Goal: Find specific page/section: Find specific page/section

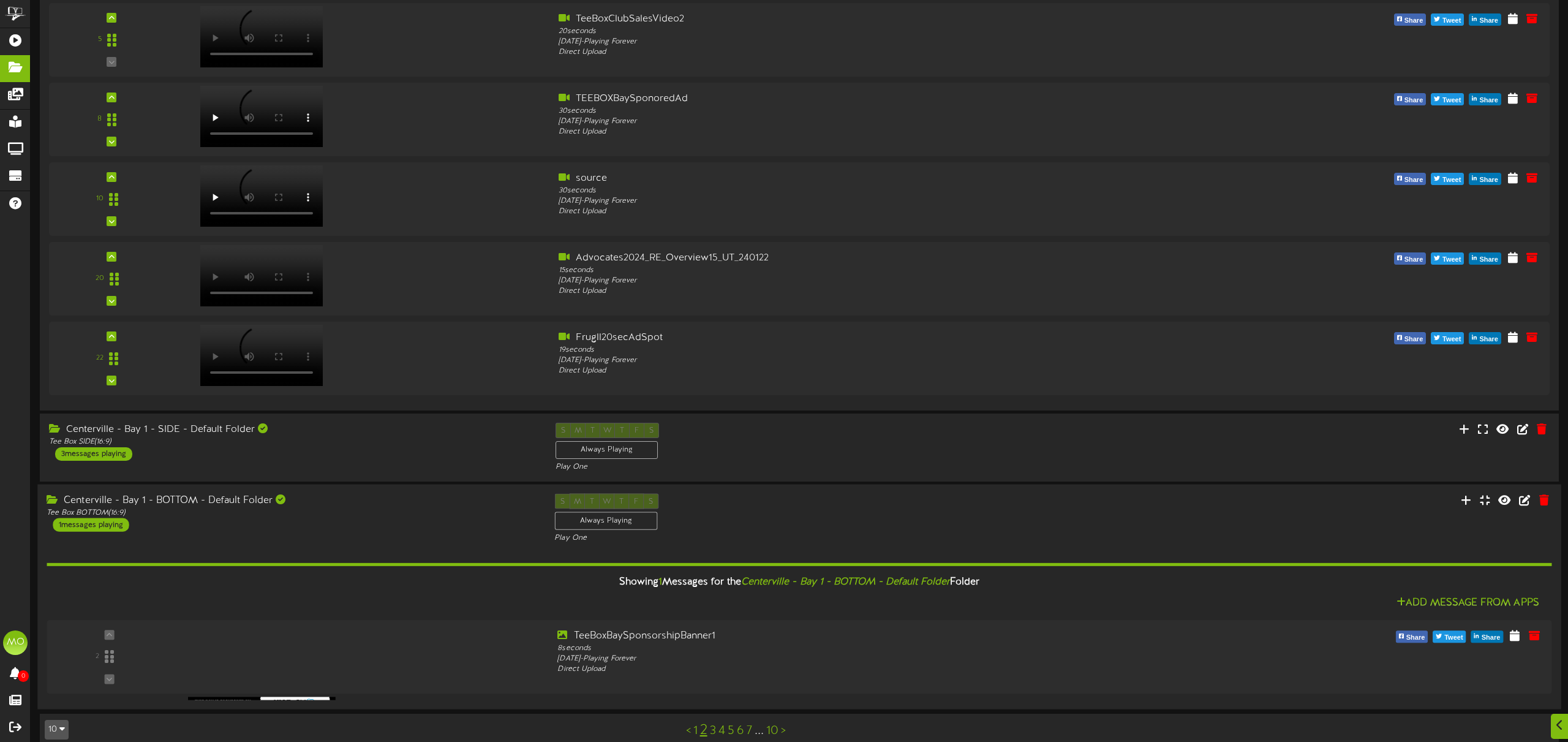
scroll to position [703, 0]
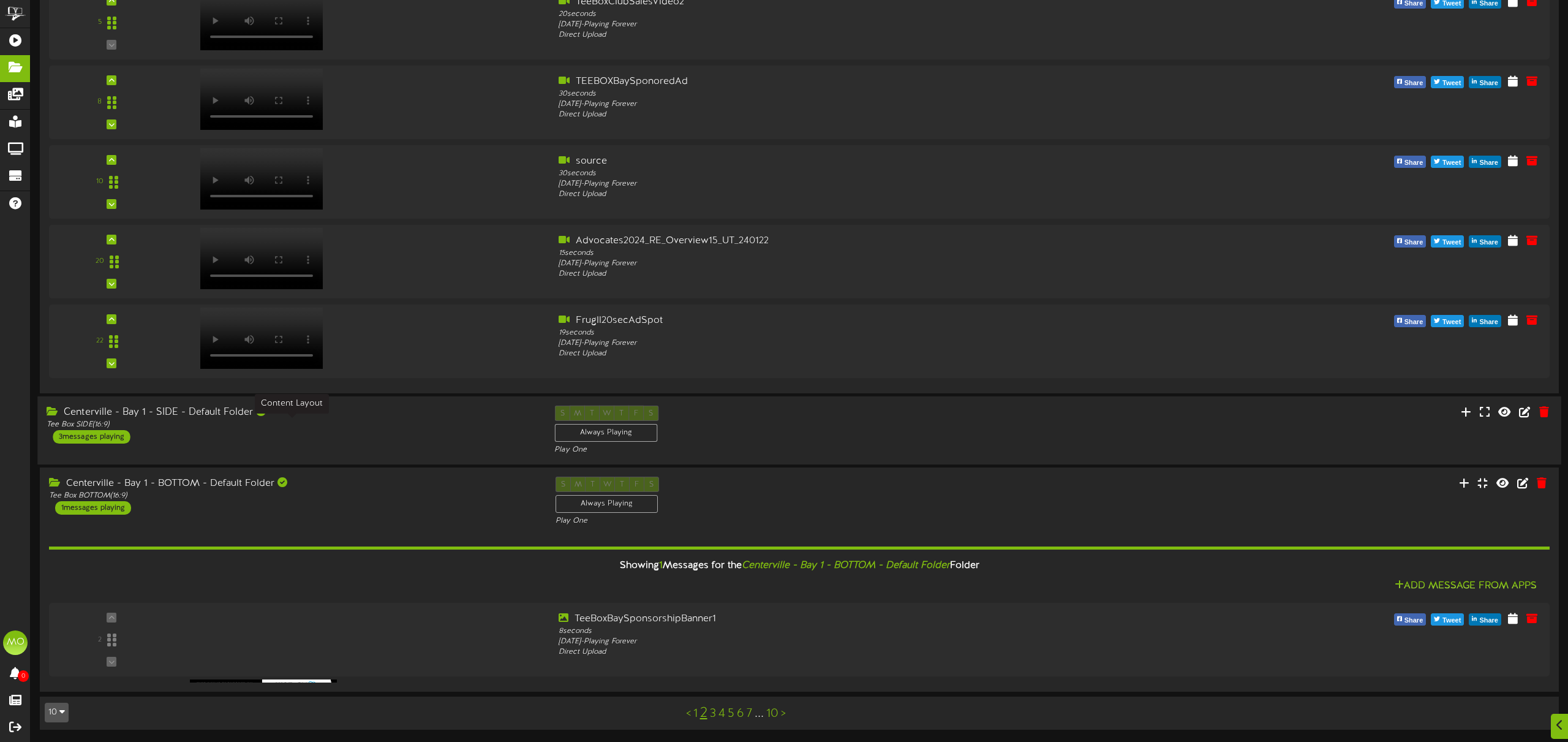
click at [350, 428] on div "Tee Box SIDE ( 16:9 )" at bounding box center [291, 425] width 489 height 10
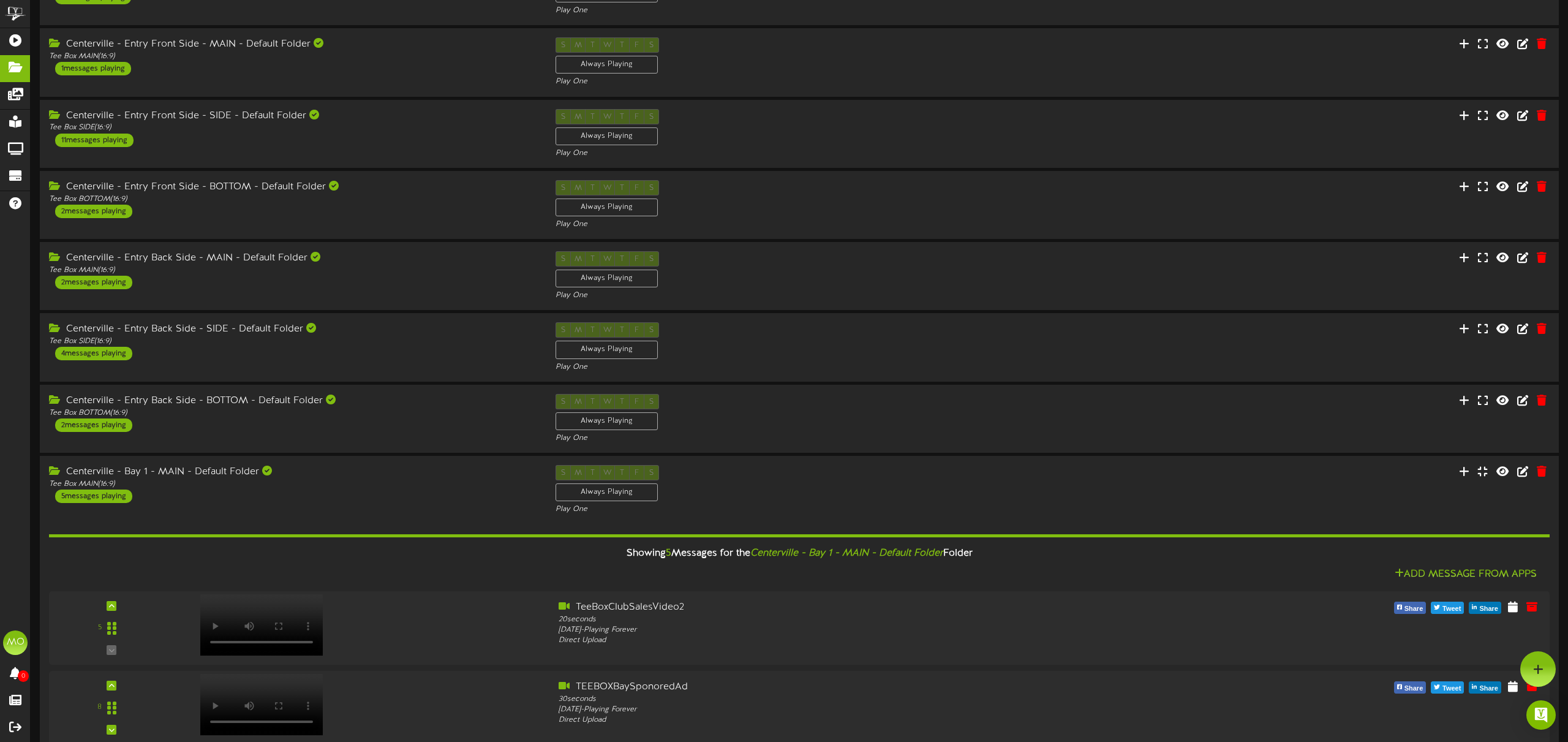
scroll to position [0, 0]
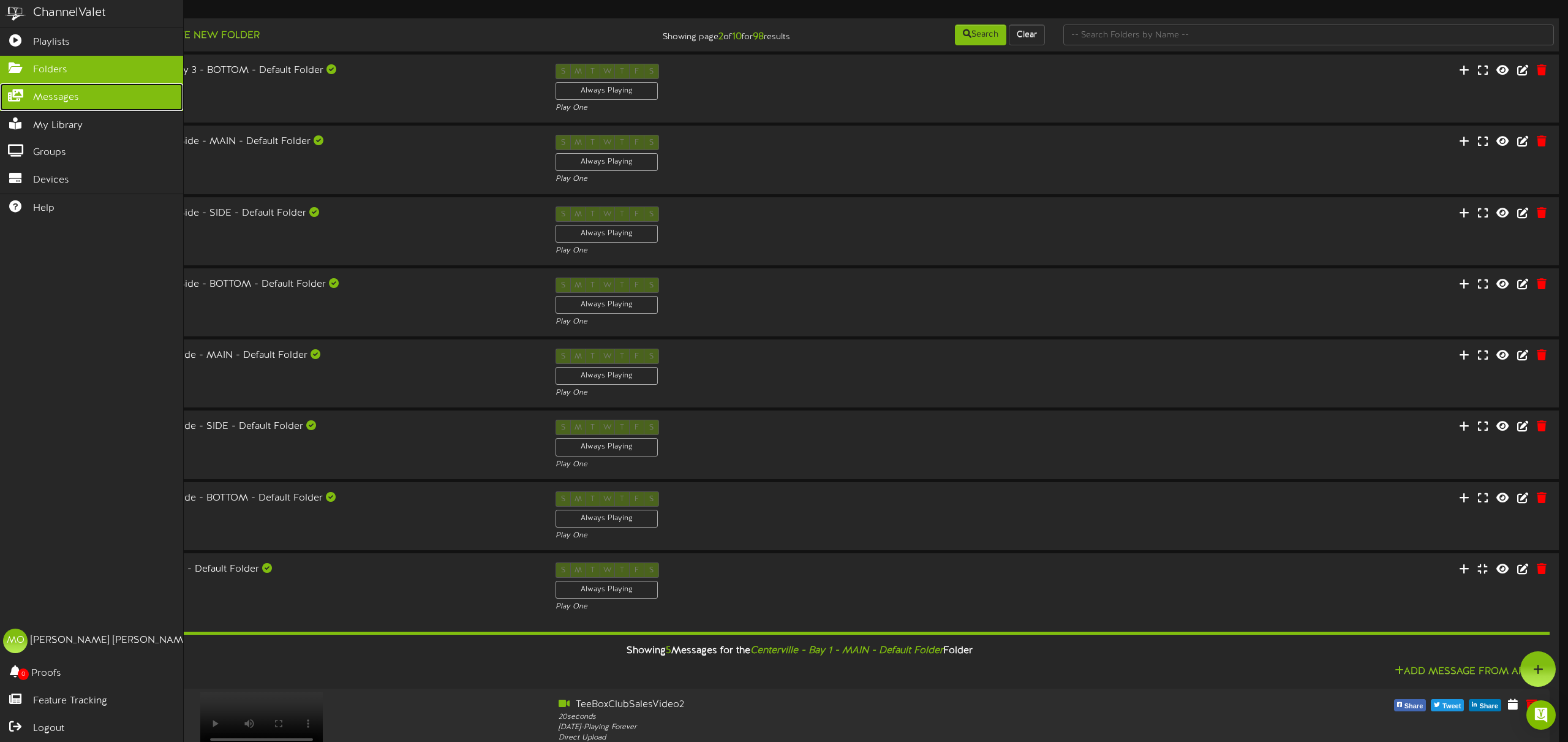
click at [20, 98] on icon at bounding box center [15, 94] width 30 height 9
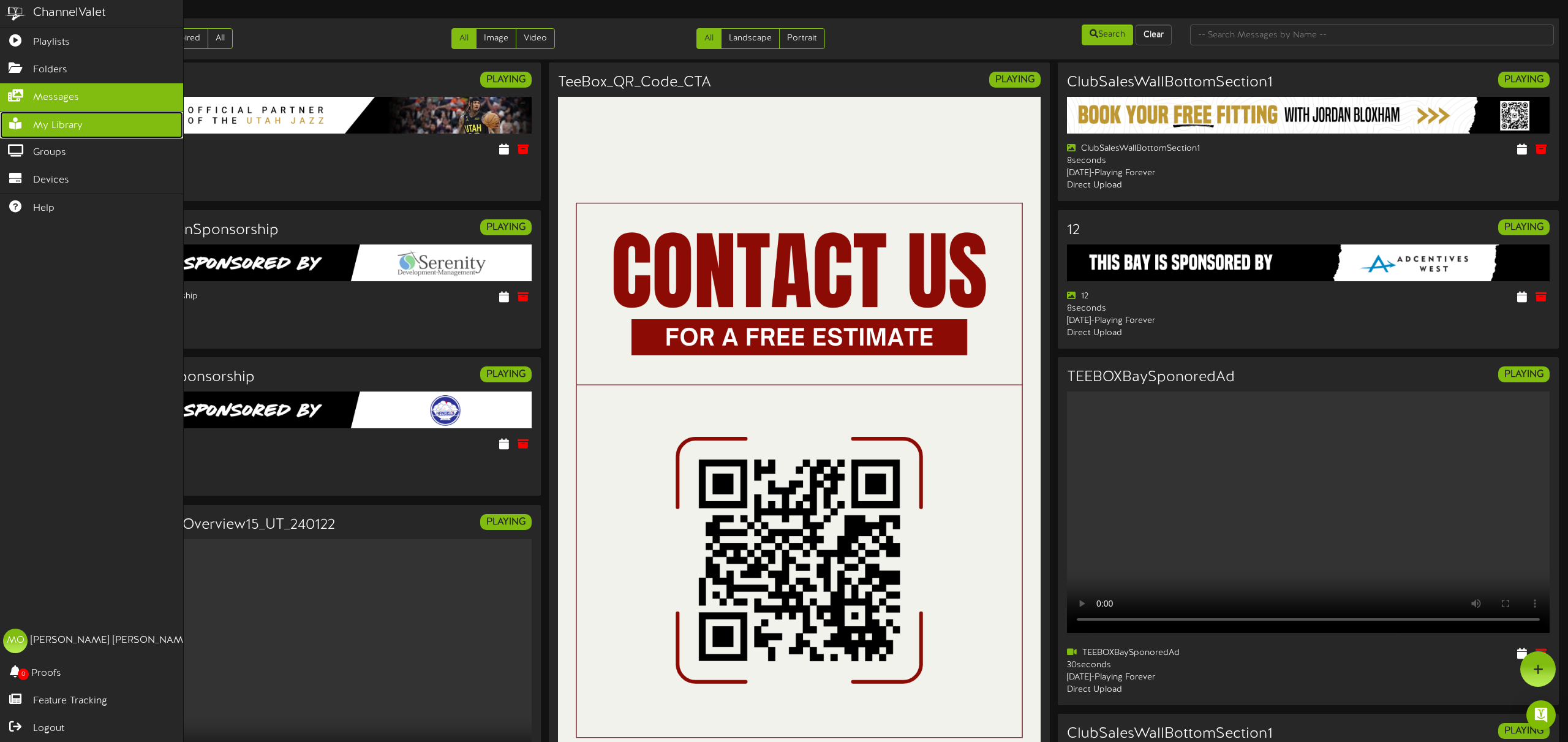
click at [49, 128] on span "My Library" at bounding box center [58, 126] width 50 height 14
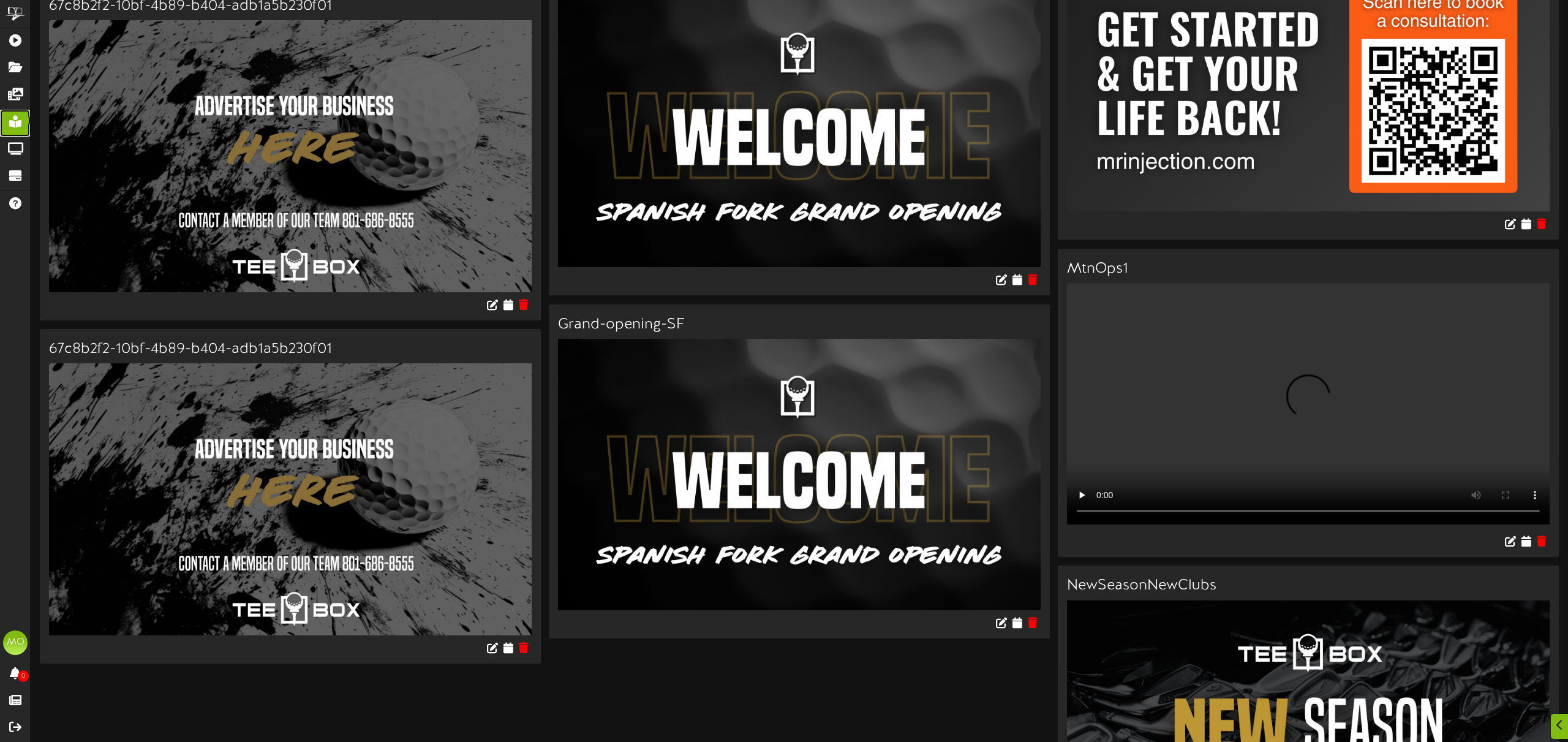
scroll to position [15467, 0]
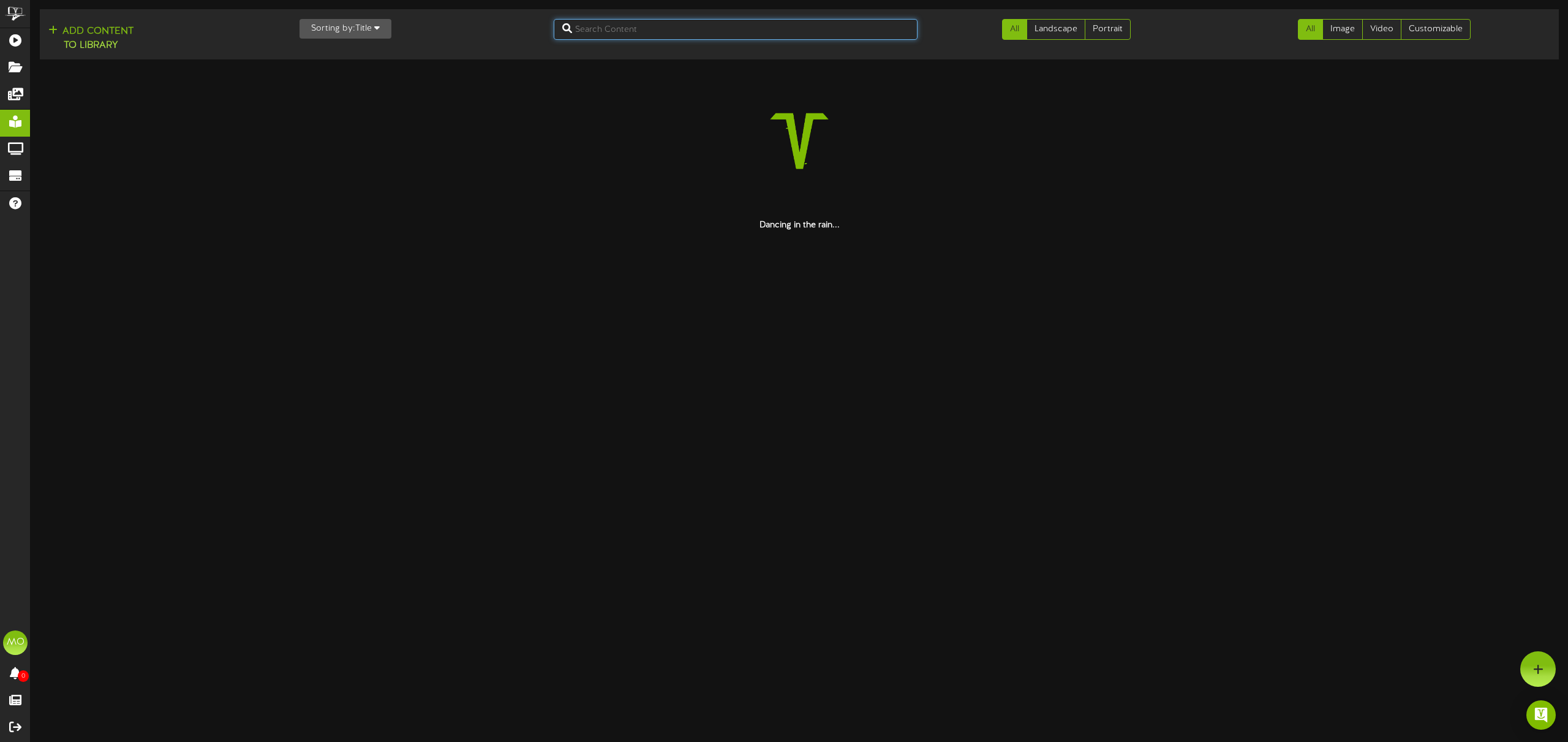
click at [681, 34] on input "text" at bounding box center [735, 29] width 364 height 21
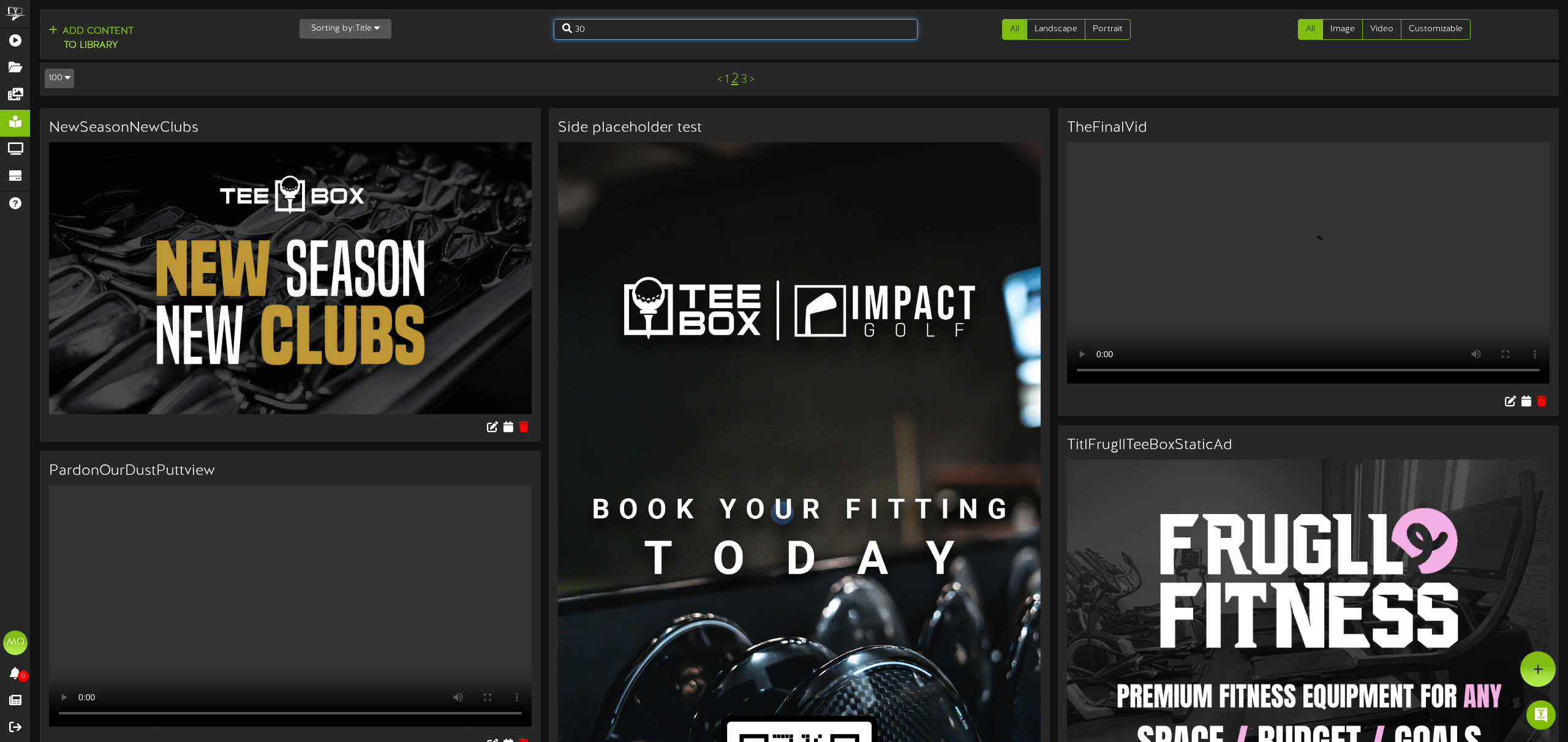
type input "30"
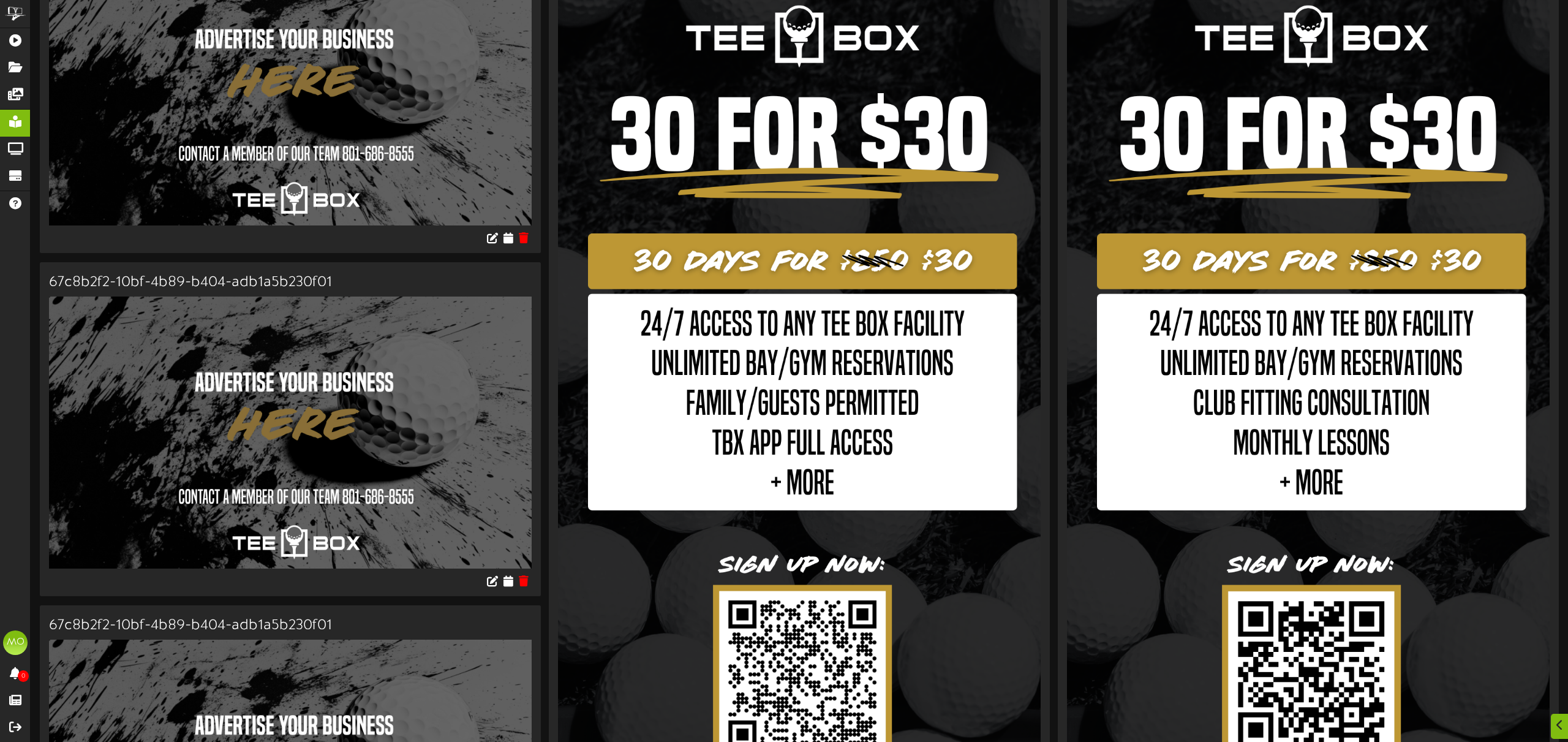
scroll to position [160, 0]
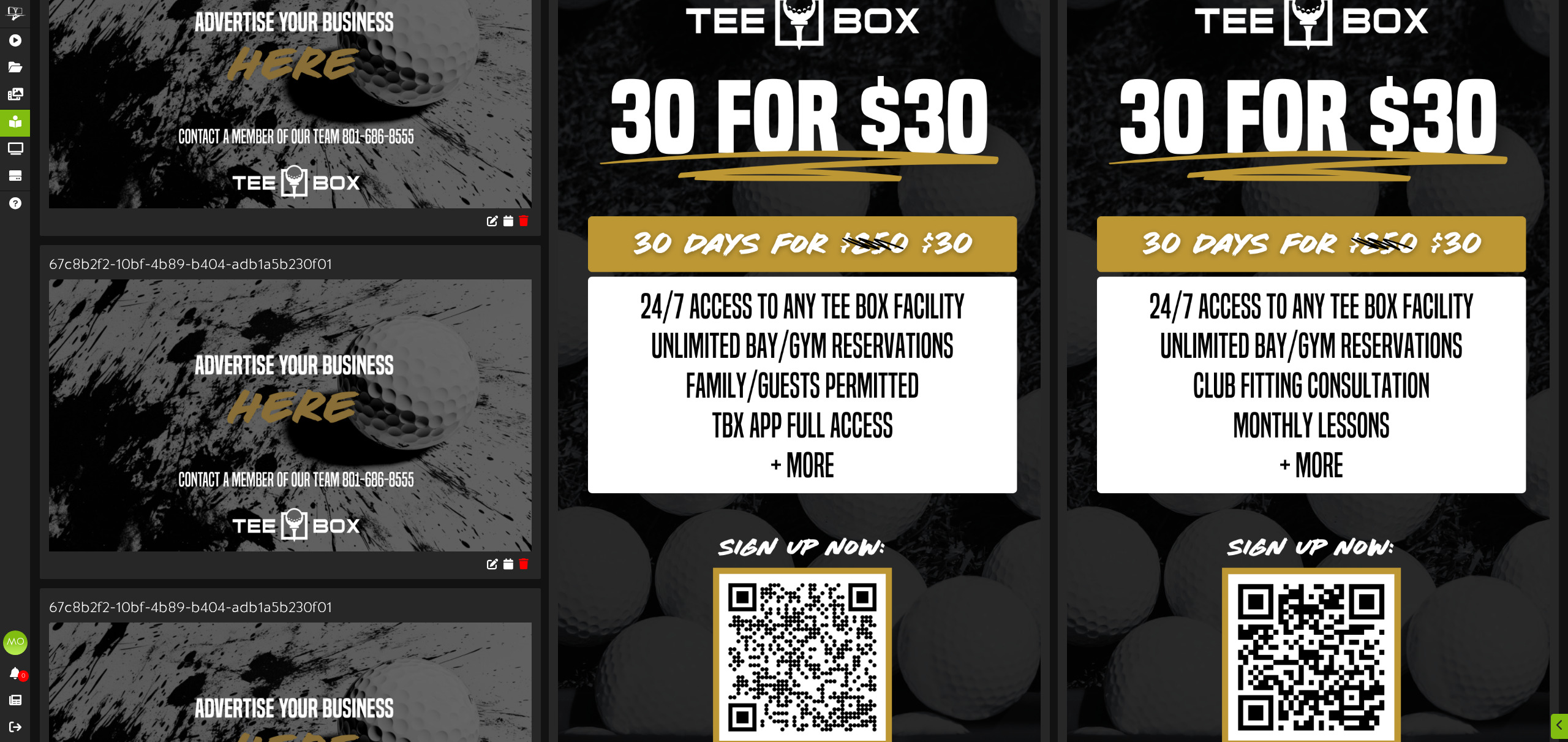
click at [1223, 322] on img at bounding box center [1308, 366] width 483 height 858
click at [918, 307] on img at bounding box center [800, 366] width 483 height 858
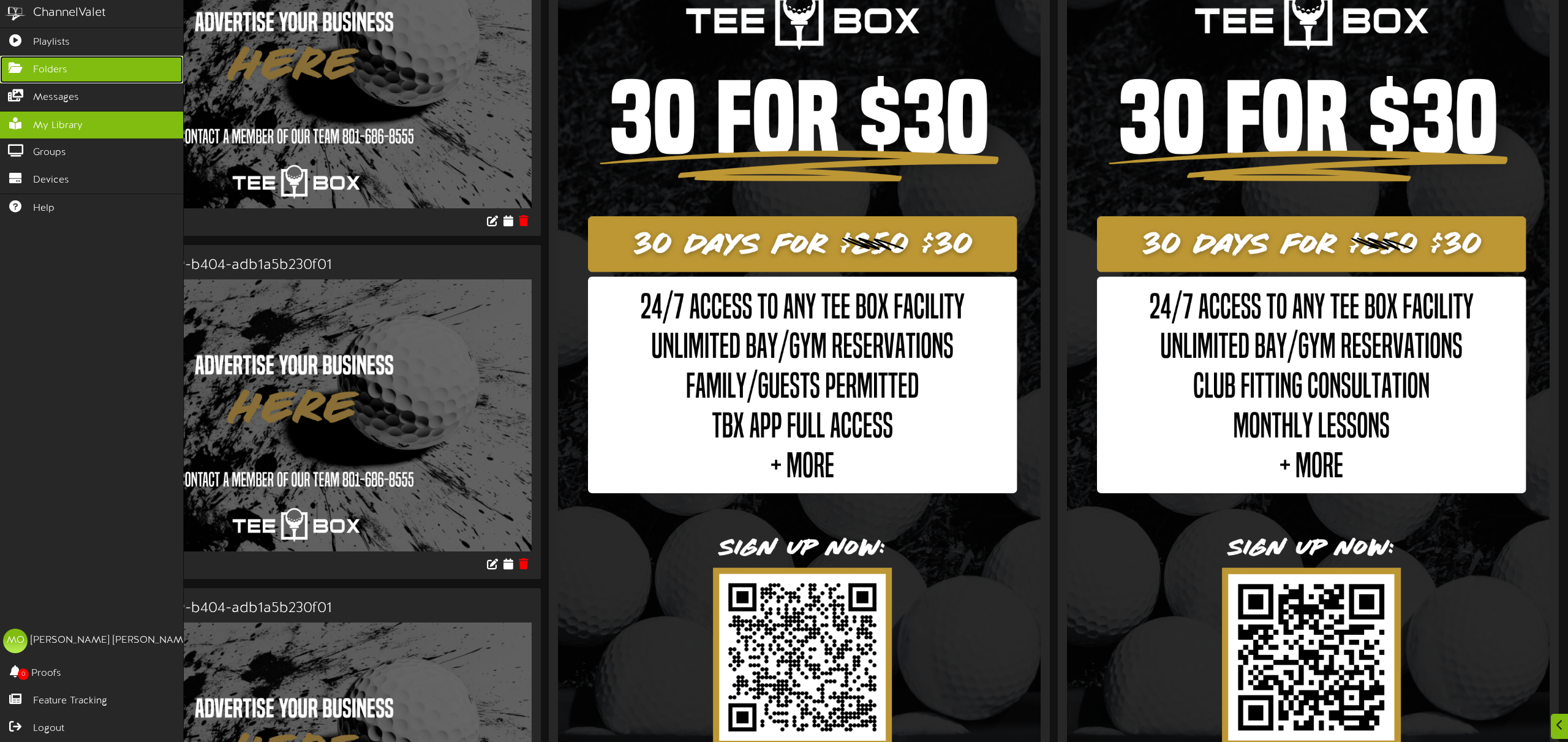
click at [39, 67] on span "Folders" at bounding box center [50, 71] width 34 height 14
